Goal: Task Accomplishment & Management: Manage account settings

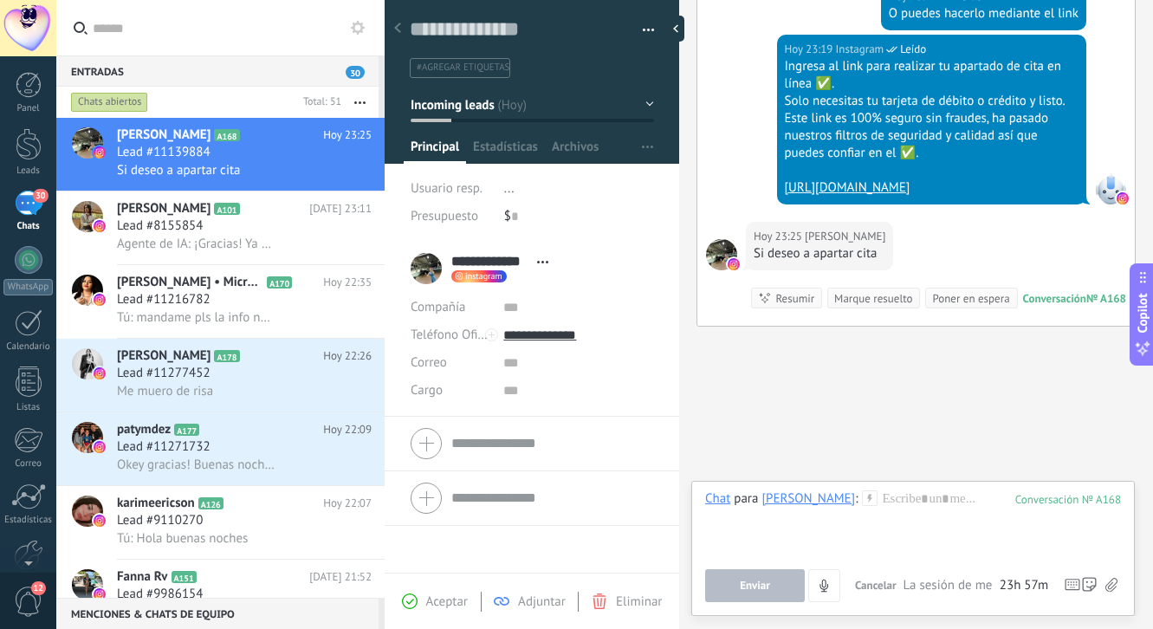
scroll to position [3776, 0]
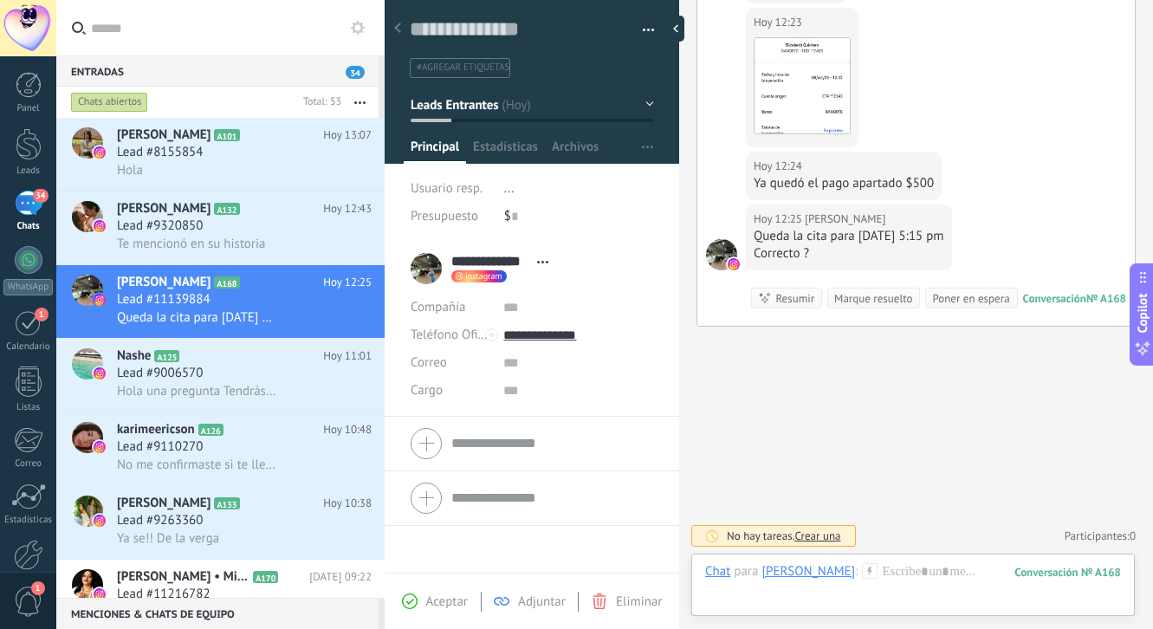
scroll to position [2150, 0]
click at [890, 580] on div at bounding box center [913, 589] width 416 height 52
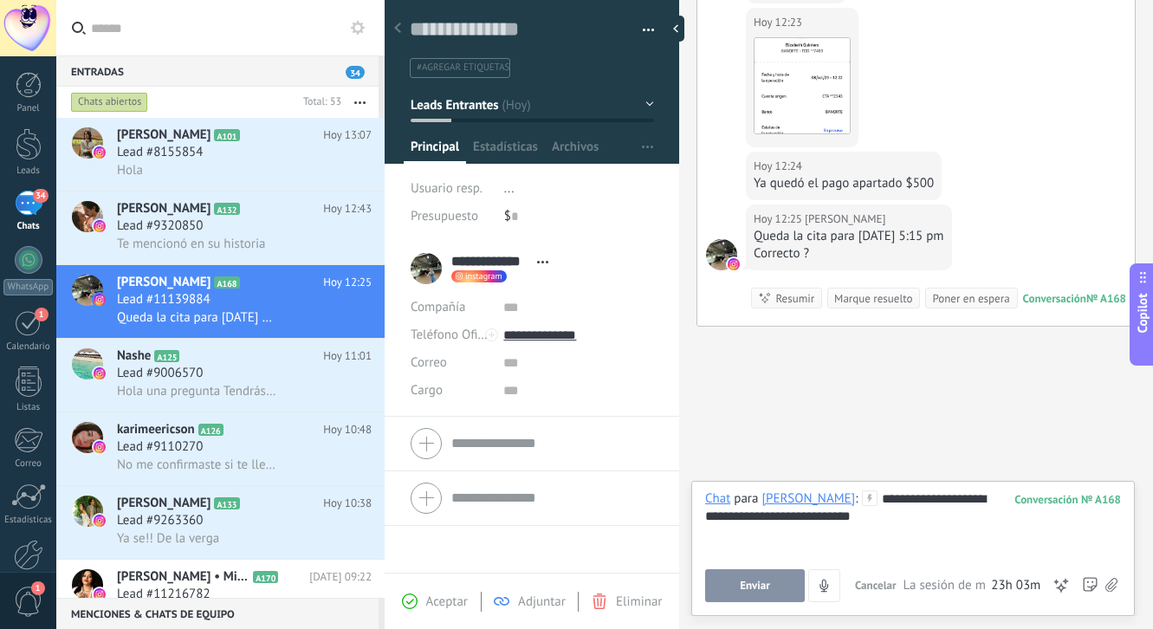
click at [764, 576] on button "Enviar" at bounding box center [755, 585] width 100 height 33
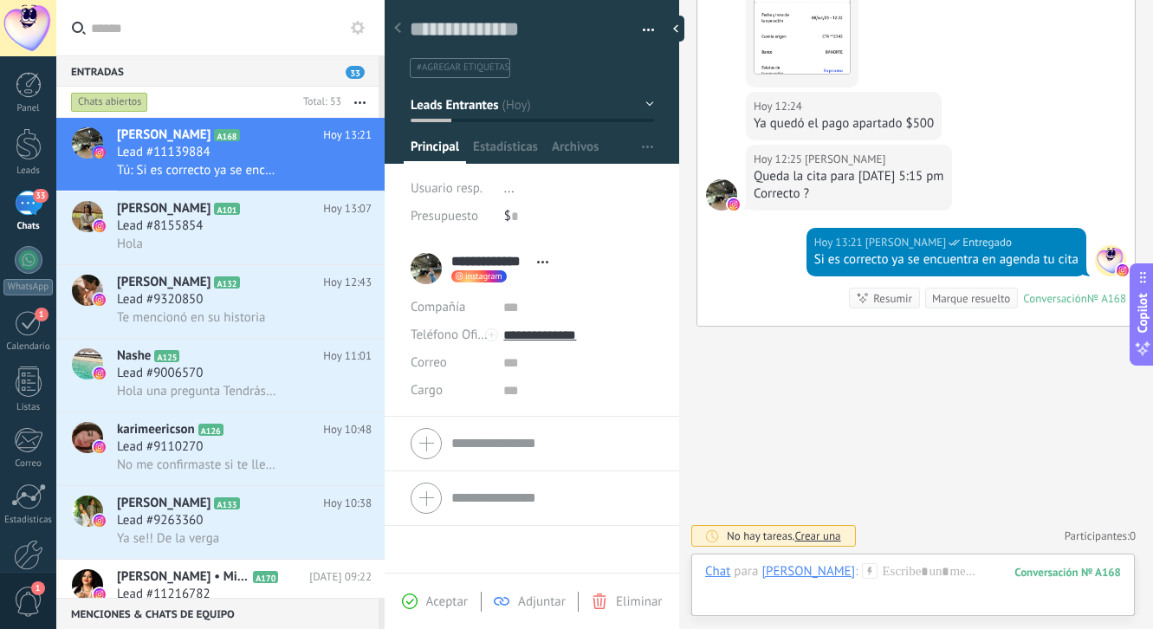
scroll to position [2276, 0]
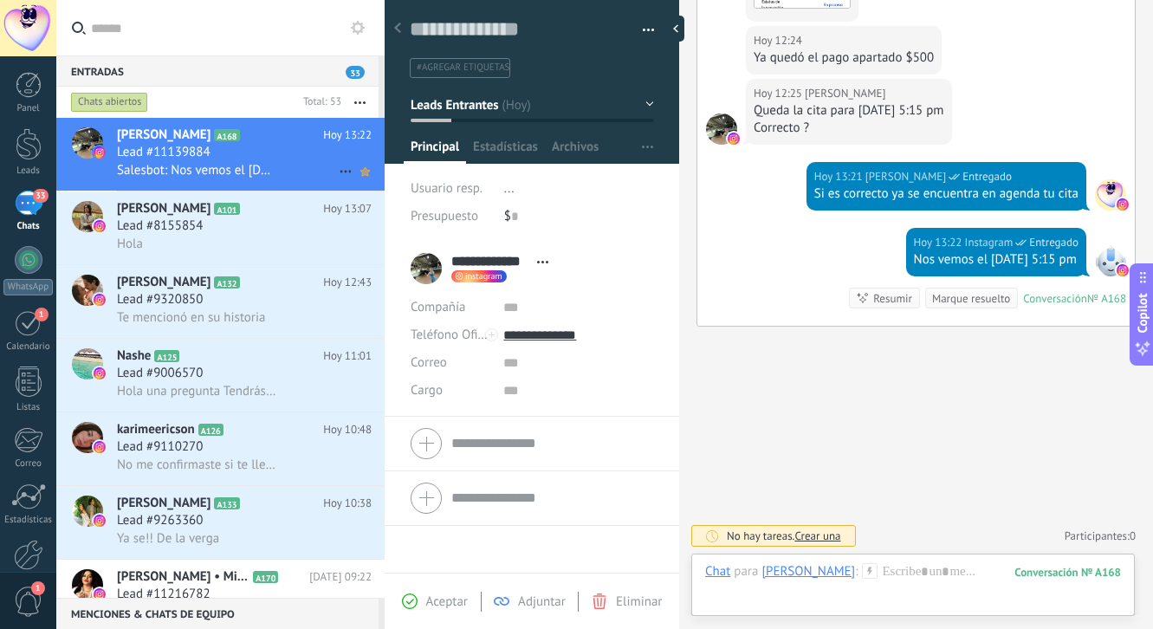
click at [360, 170] on use at bounding box center [365, 171] width 10 height 9
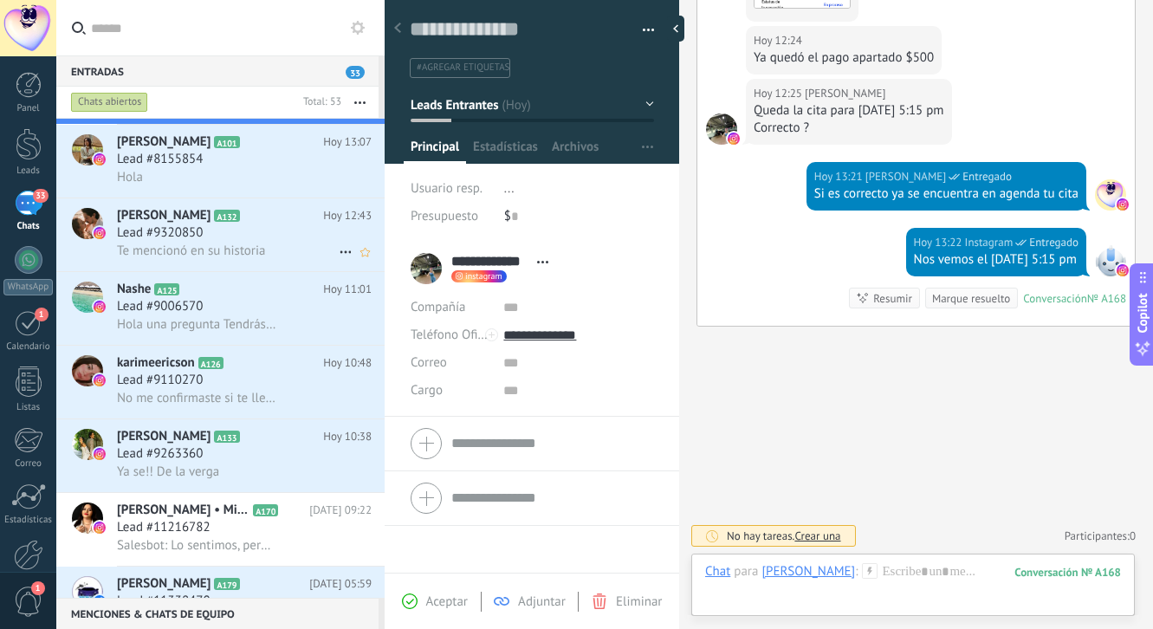
scroll to position [82, 0]
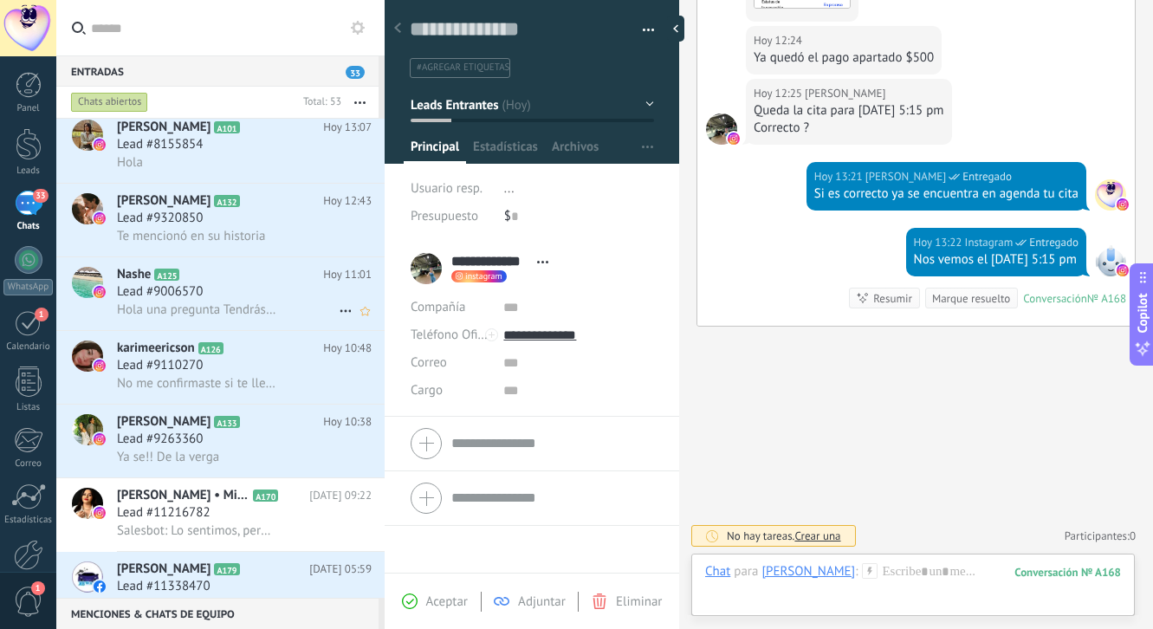
click at [250, 291] on div "Lead #9006570" at bounding box center [244, 291] width 255 height 17
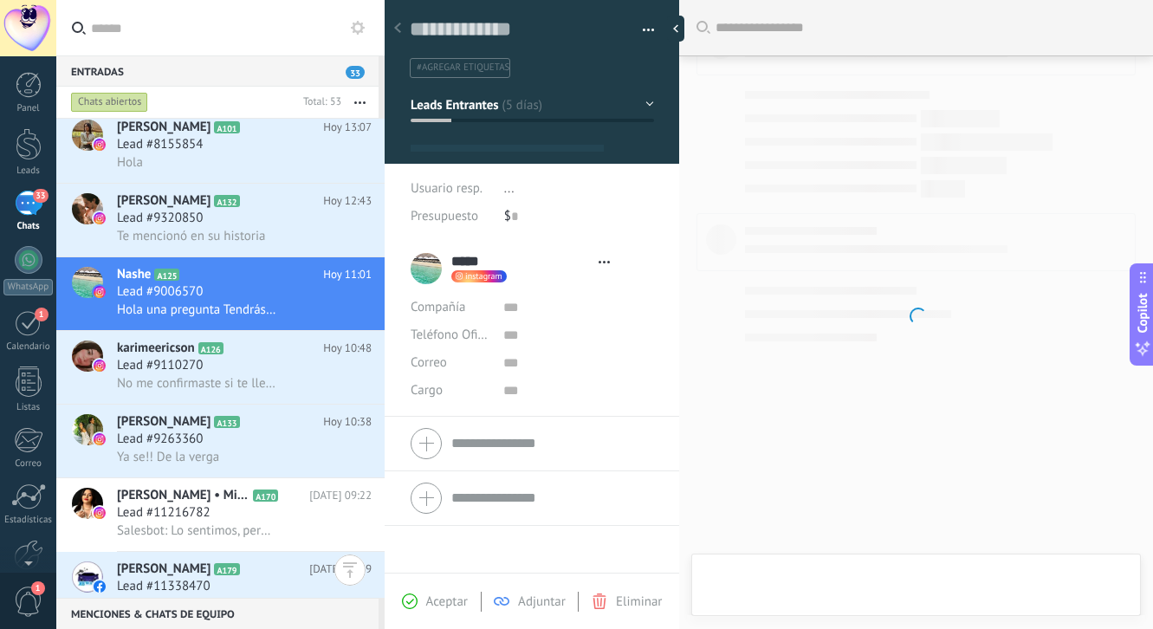
type textarea "**********"
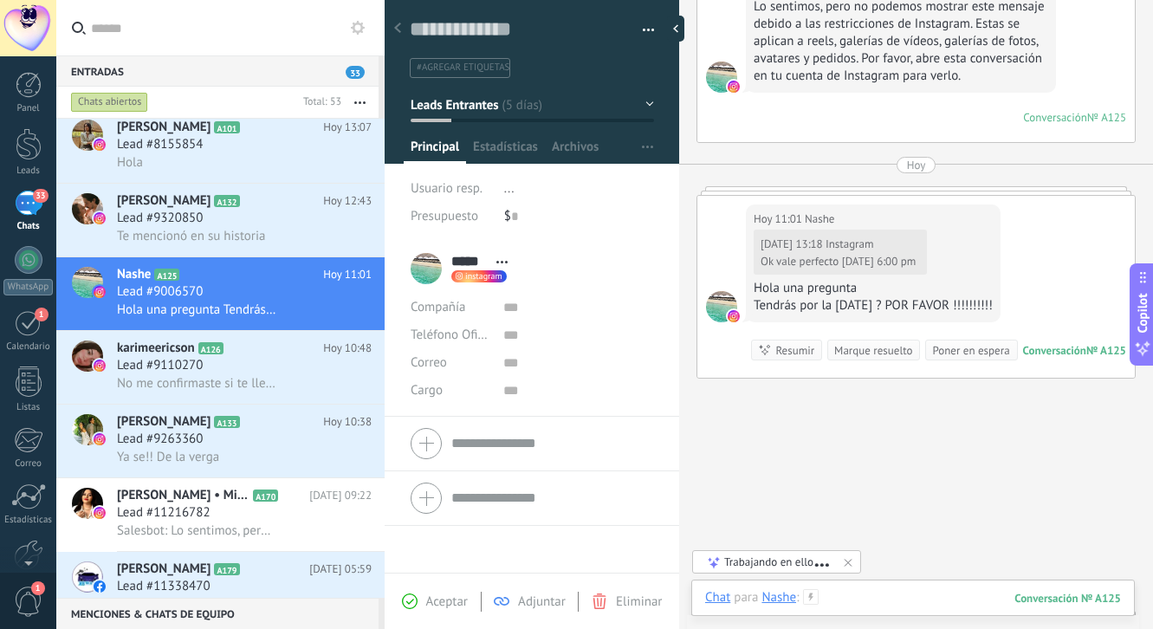
click at [843, 600] on div at bounding box center [913, 615] width 416 height 52
